Goal: Transaction & Acquisition: Purchase product/service

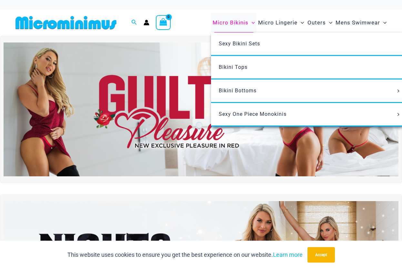
click at [232, 21] on span "Micro Bikinis" at bounding box center [230, 23] width 36 height 16
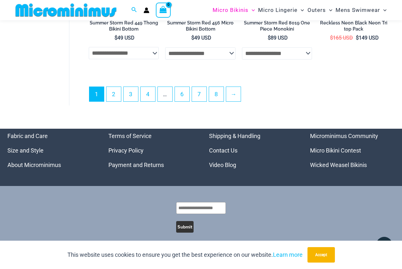
scroll to position [1519, 0]
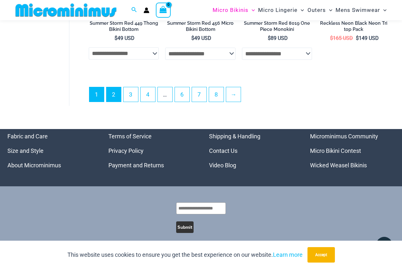
click at [116, 87] on link "2" at bounding box center [113, 94] width 15 height 15
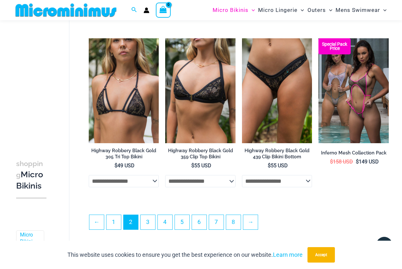
scroll to position [1235, 0]
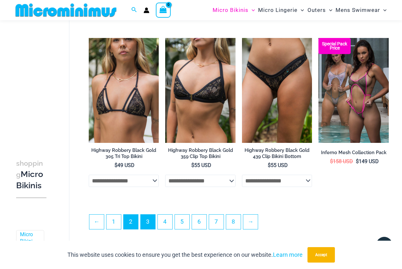
click at [147, 218] on link "3" at bounding box center [148, 222] width 15 height 15
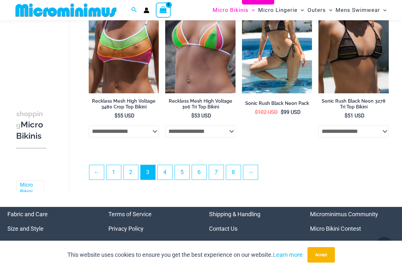
scroll to position [1291, 0]
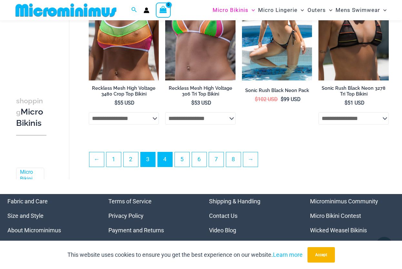
click at [167, 164] on link "4" at bounding box center [165, 159] width 15 height 15
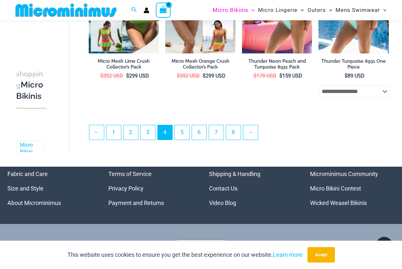
scroll to position [1303, 0]
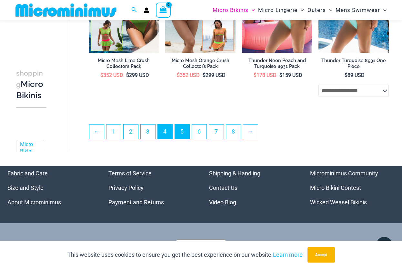
click at [183, 131] on link "5" at bounding box center [182, 132] width 15 height 15
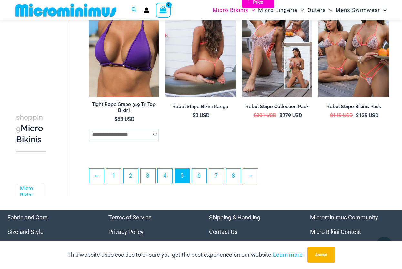
scroll to position [1269, 0]
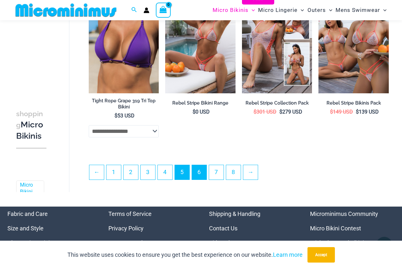
click at [200, 175] on link "6" at bounding box center [199, 172] width 15 height 15
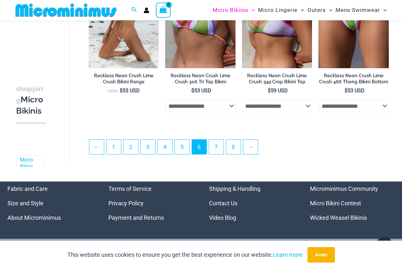
scroll to position [1303, 0]
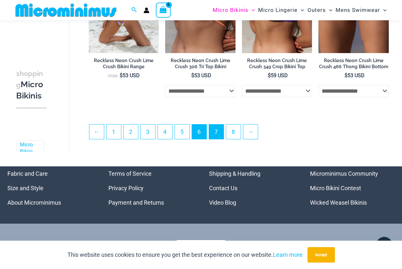
click at [218, 134] on link "7" at bounding box center [216, 132] width 15 height 15
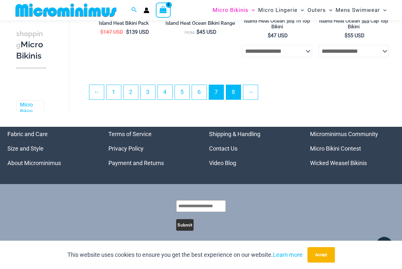
scroll to position [1364, 0]
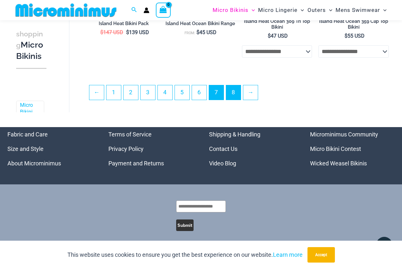
click at [236, 91] on link "8" at bounding box center [233, 92] width 15 height 15
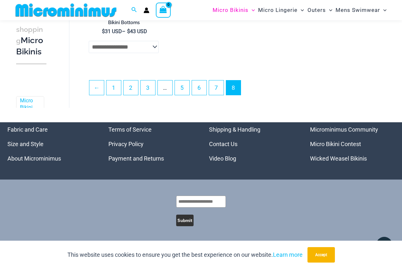
scroll to position [1022, 0]
